Goal: Task Accomplishment & Management: Manage account settings

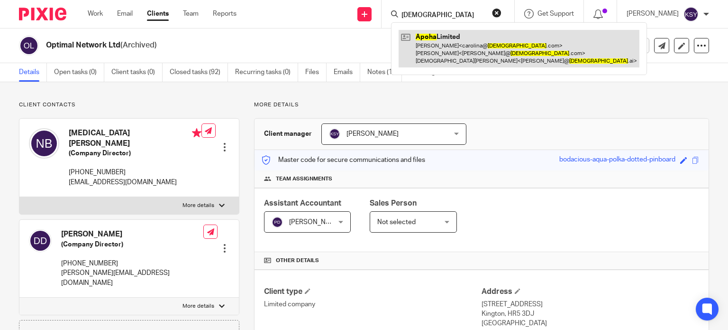
type input "[DEMOGRAPHIC_DATA]"
click at [454, 46] on link at bounding box center [519, 48] width 241 height 37
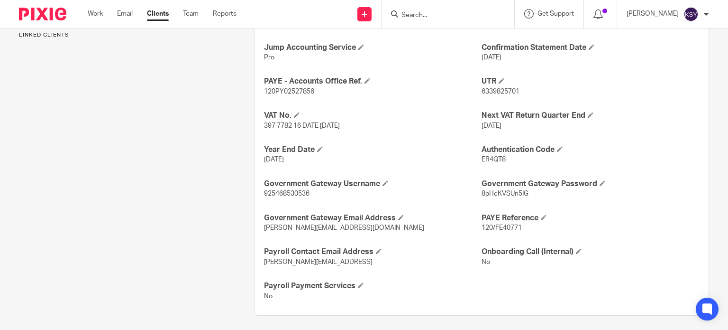
scroll to position [408, 0]
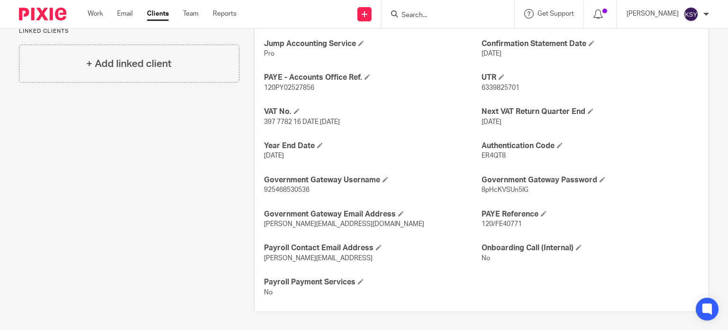
click at [508, 227] on p "120/FE40771" at bounding box center [591, 223] width 218 height 9
click at [508, 225] on span "120/FE40771" at bounding box center [502, 223] width 40 height 7
drag, startPoint x: 508, startPoint y: 225, endPoint x: 288, endPoint y: 219, distance: 220.1
click at [485, 225] on span "120/FE40771" at bounding box center [502, 223] width 40 height 7
copy span "120/FE40771"
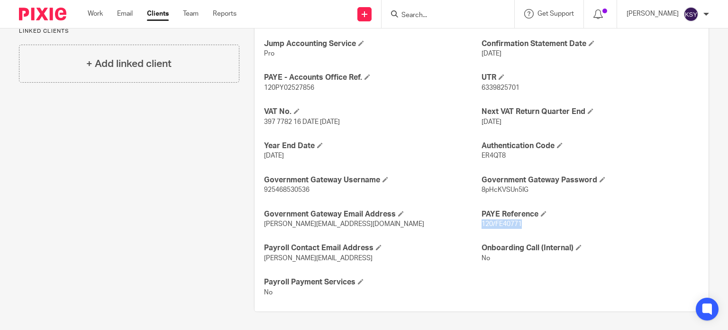
click at [449, 12] on input "Search" at bounding box center [443, 15] width 85 height 9
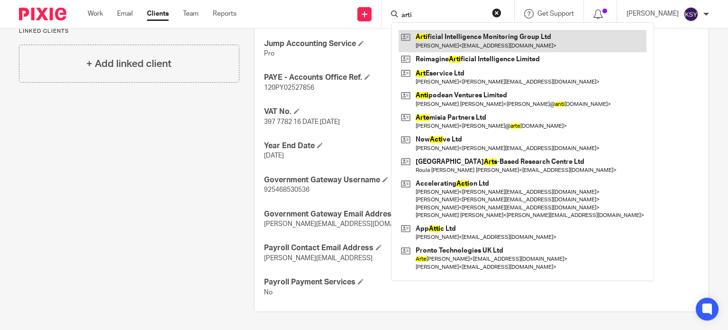
type input "arti"
click at [421, 39] on link at bounding box center [523, 41] width 248 height 22
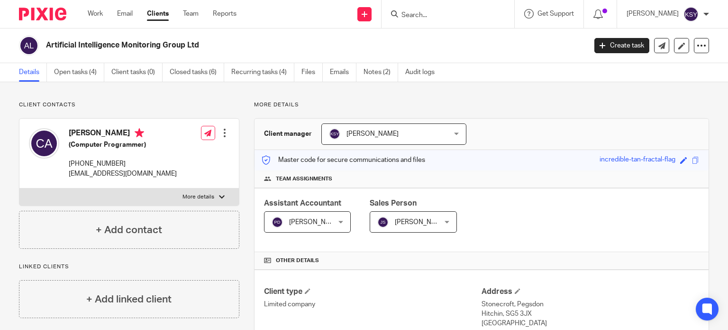
click at [201, 224] on div "+ Add contact" at bounding box center [129, 230] width 220 height 38
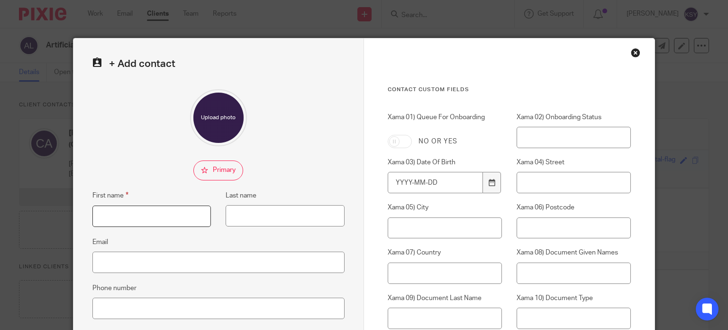
click at [169, 206] on input "First name" at bounding box center [151, 215] width 119 height 21
type input "Leo"
type input "Alder"
paste input "leo@aimgroup.tech"
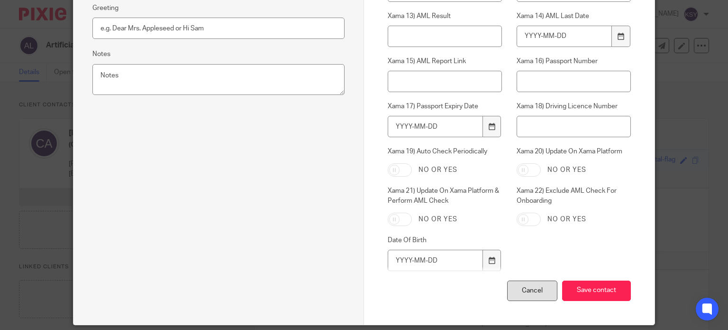
scroll to position [404, 0]
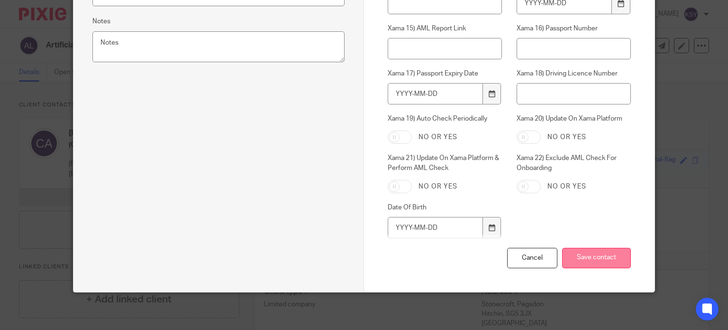
type input "leo@aimgroup.tech"
click at [579, 257] on input "Save contact" at bounding box center [596, 258] width 69 height 20
